Goal: Transaction & Acquisition: Purchase product/service

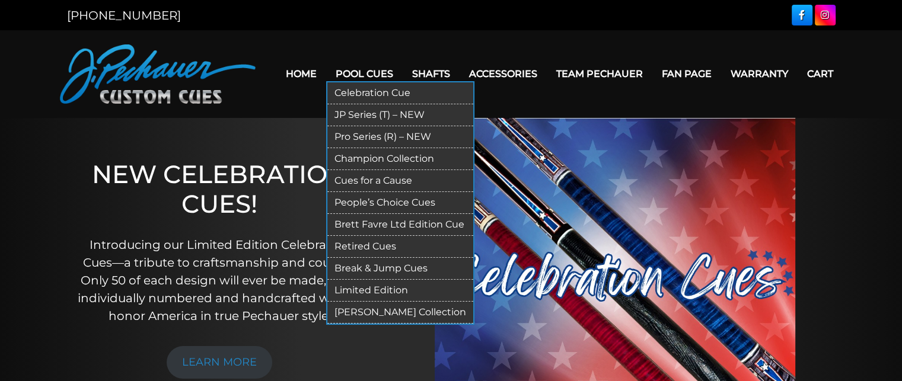
click at [397, 134] on link "Pro Series (R) – NEW" at bounding box center [400, 137] width 146 height 22
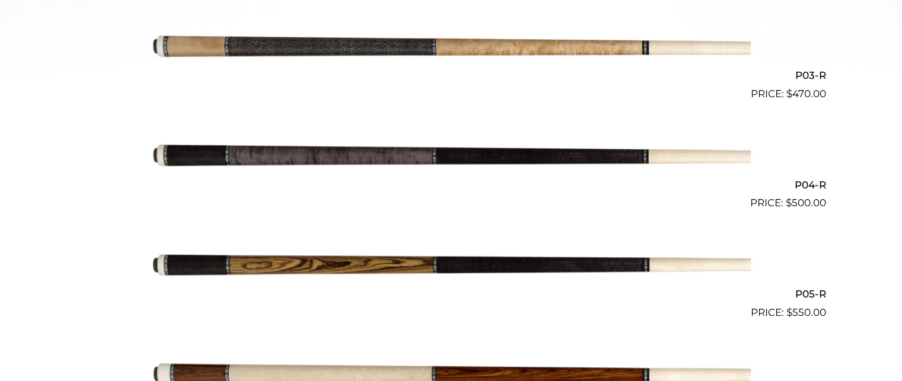
scroll to position [603, 0]
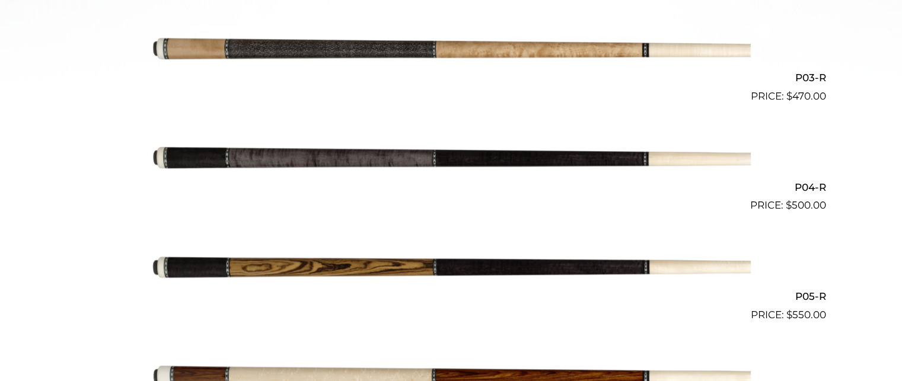
click at [431, 137] on img at bounding box center [451, 159] width 599 height 100
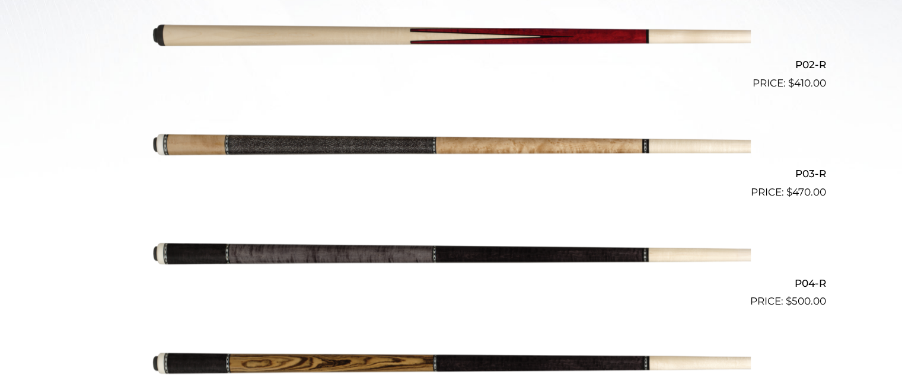
scroll to position [496, 0]
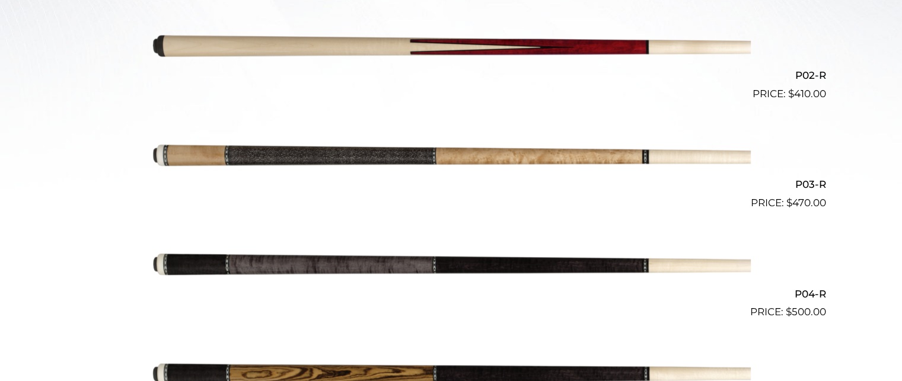
click at [480, 275] on img at bounding box center [451, 266] width 599 height 100
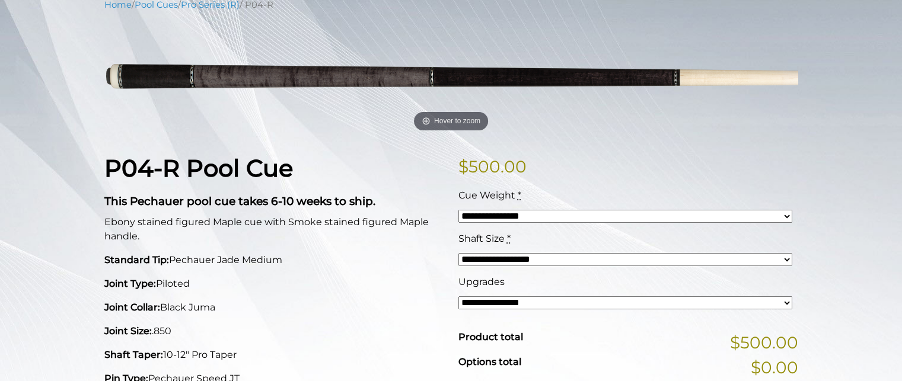
scroll to position [154, 0]
